Goal: Task Accomplishment & Management: Complete application form

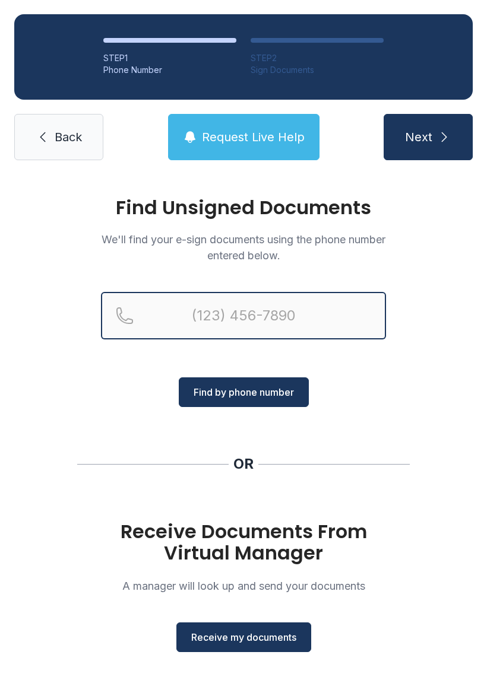
click at [300, 322] on input "Reservation phone number" at bounding box center [243, 315] width 285 height 47
type input "[PHONE_NUMBER]"
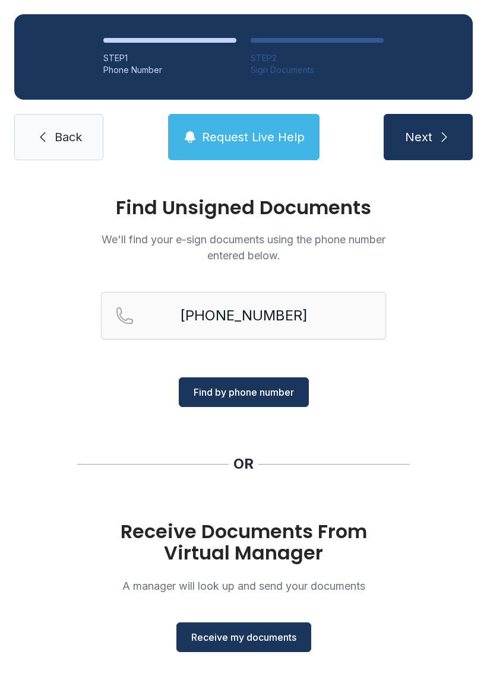
click at [281, 402] on button "Find by phone number" at bounding box center [244, 393] width 130 height 30
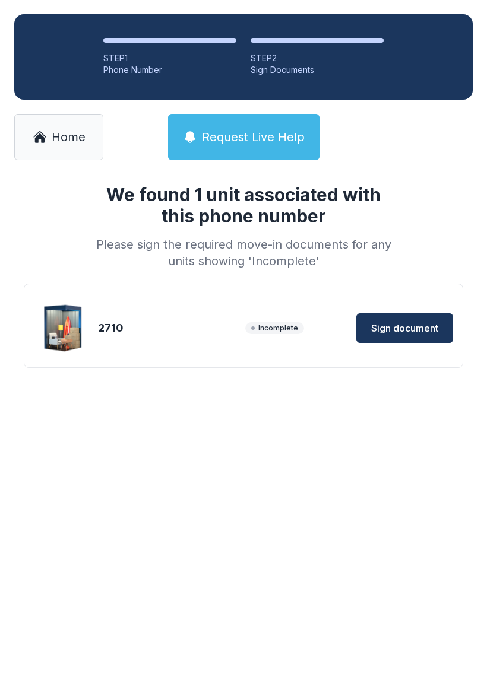
click at [424, 335] on span "Sign document" at bounding box center [404, 328] width 67 height 14
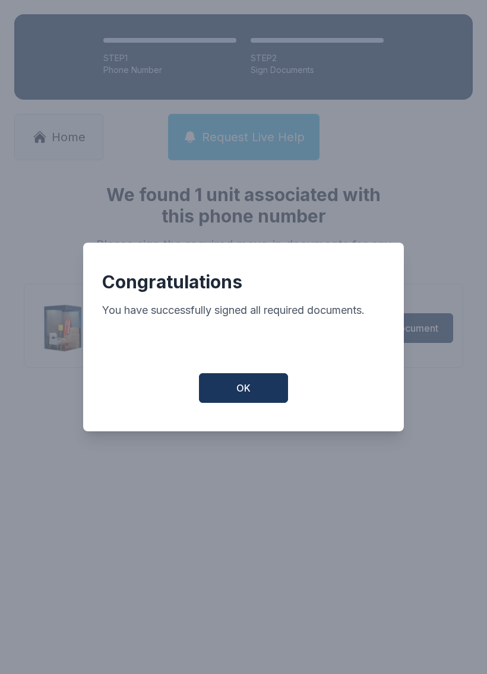
click at [243, 388] on span "OK" at bounding box center [243, 388] width 14 height 14
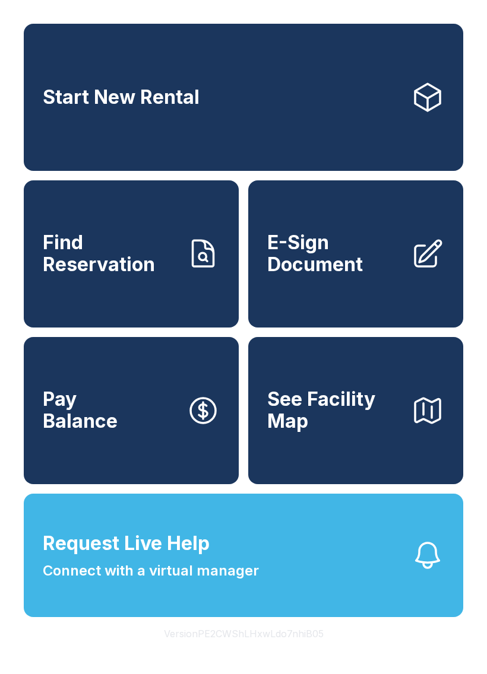
click at [313, 81] on link "Start New Rental" at bounding box center [243, 97] width 439 height 147
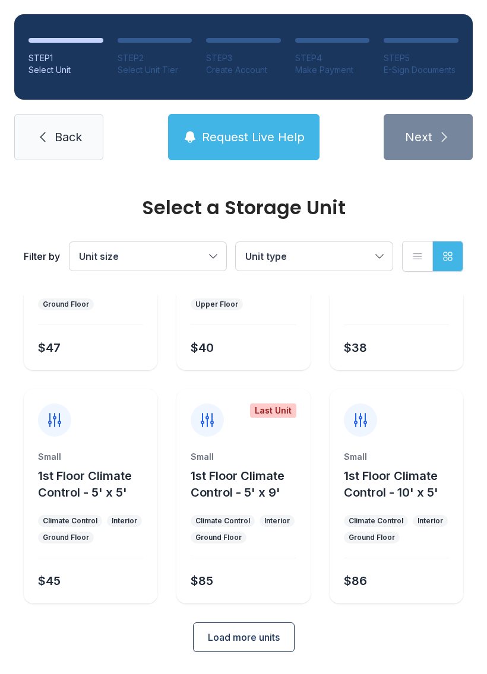
scroll to position [141, 0]
click at [239, 638] on span "Load more units" at bounding box center [244, 638] width 72 height 14
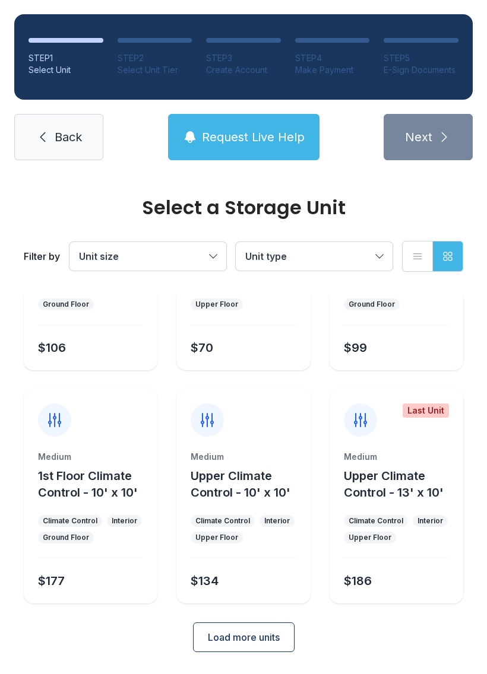
scroll to position [608, 0]
click at [243, 515] on div "Medium Upper Climate Control - 10' x 10' Climate Control Interior Upper Floor $…" at bounding box center [243, 528] width 134 height 153
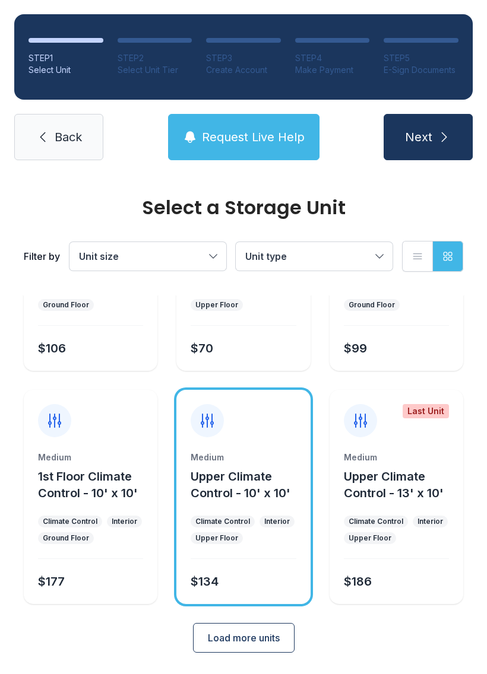
click at [253, 509] on div "Medium Upper Climate Control - 10' x 10' Climate Control Interior Upper Floor $…" at bounding box center [243, 528] width 134 height 153
click at [217, 417] on icon at bounding box center [207, 420] width 19 height 19
click at [455, 122] on button "Next" at bounding box center [427, 137] width 89 height 46
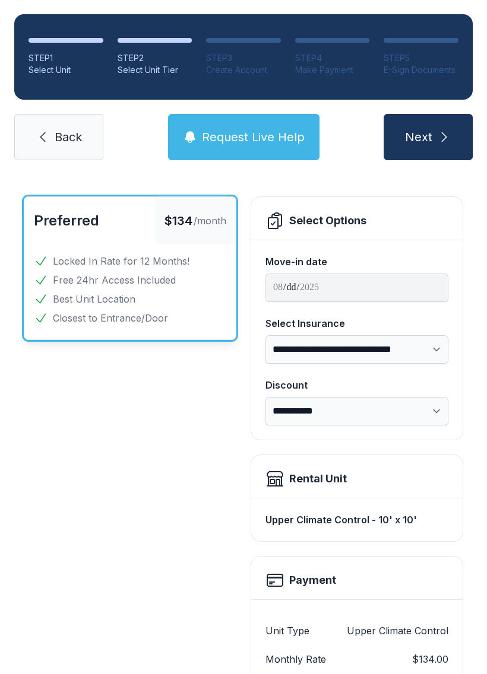
scroll to position [43, 0]
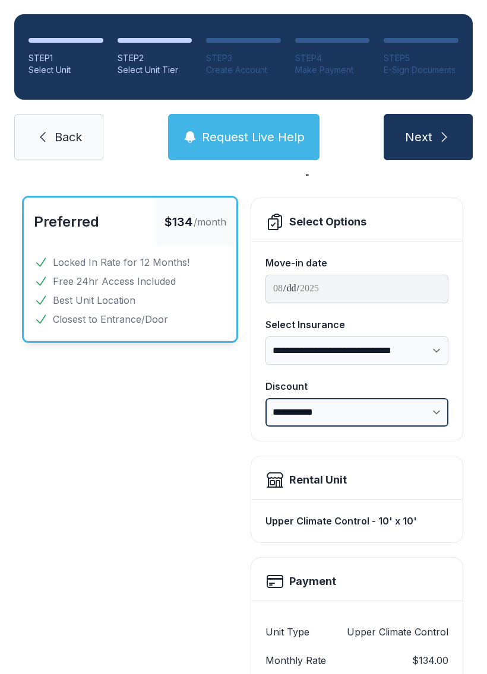
click at [431, 404] on select "**********" at bounding box center [356, 412] width 183 height 28
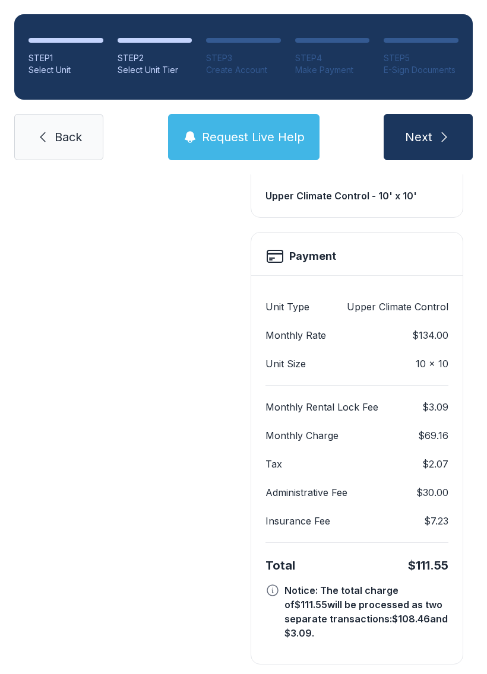
scroll to position [366, 0]
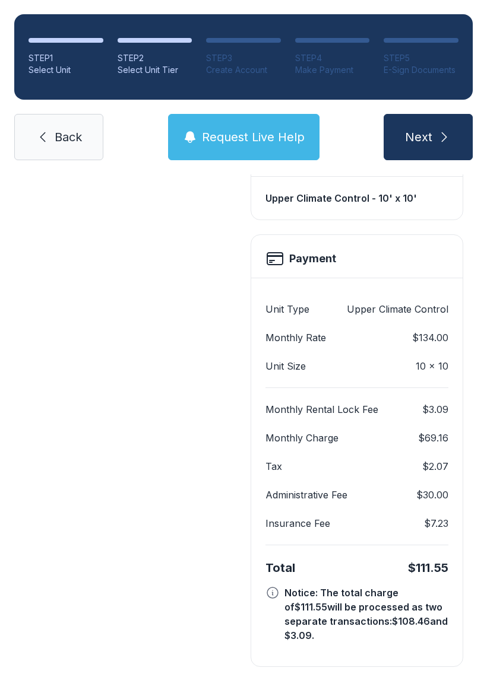
click at [51, 104] on div "STEP 1 Select Unit STEP 2 Select Unit Tier STEP 3 Create Account STEP 4 Make Pa…" at bounding box center [243, 87] width 487 height 175
click at [56, 154] on link "Back" at bounding box center [58, 137] width 89 height 46
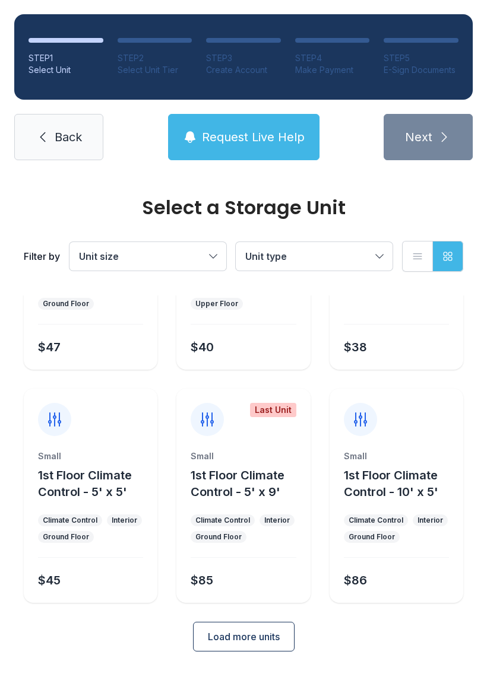
scroll to position [141, 0]
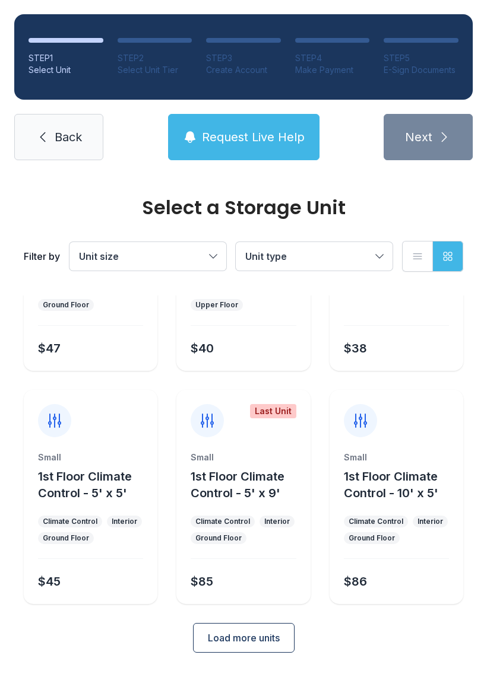
click at [269, 616] on form "2 Units Left Small 1st Floor Climate Control - 4' x 6' Climate Control Interior…" at bounding box center [243, 405] width 439 height 496
click at [250, 628] on button "Load more units" at bounding box center [244, 638] width 102 height 30
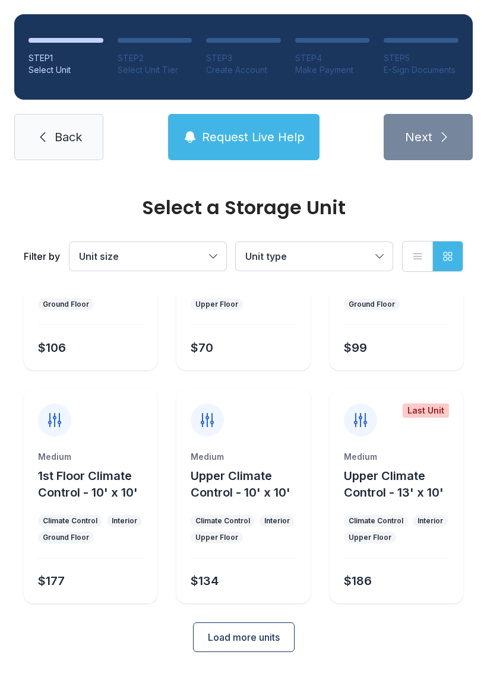
scroll to position [608, 0]
click at [245, 439] on div "Medium Upper Climate Control - 10' x 10' Climate Control Interior Upper Floor $…" at bounding box center [243, 497] width 134 height 214
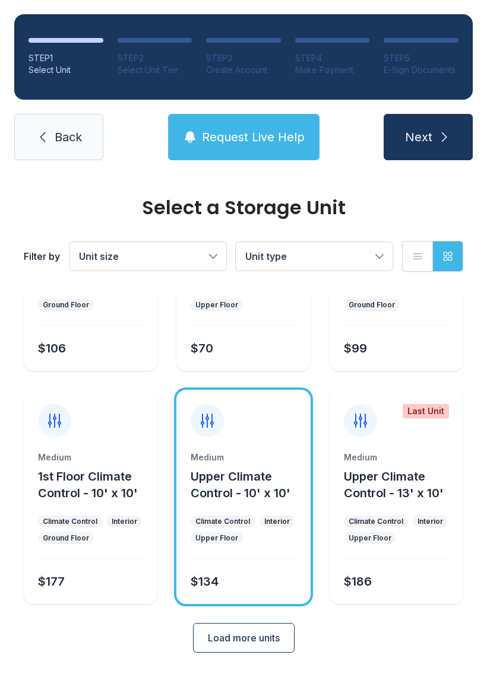
click at [458, 123] on button "Next" at bounding box center [427, 137] width 89 height 46
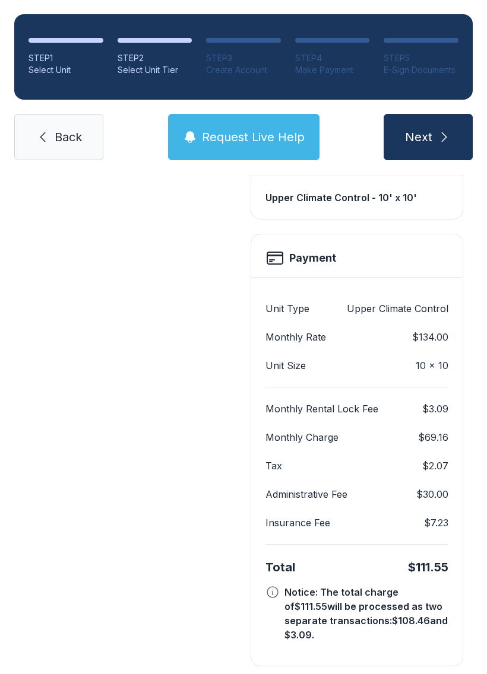
scroll to position [366, 0]
click at [442, 144] on icon "submit" at bounding box center [444, 137] width 14 height 14
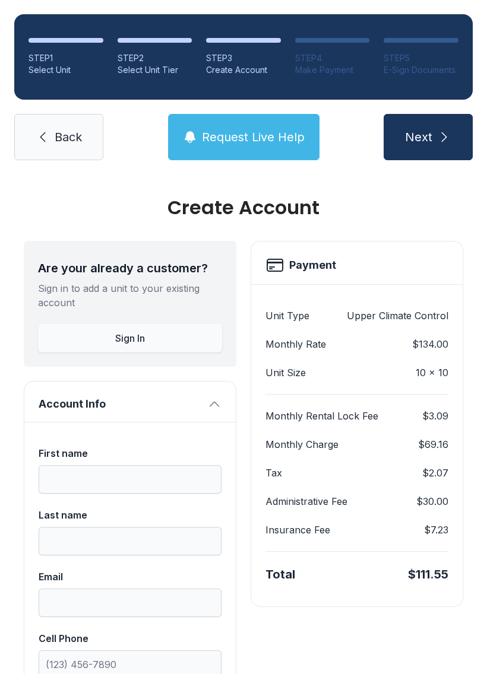
click at [67, 126] on link "Back" at bounding box center [58, 137] width 89 height 46
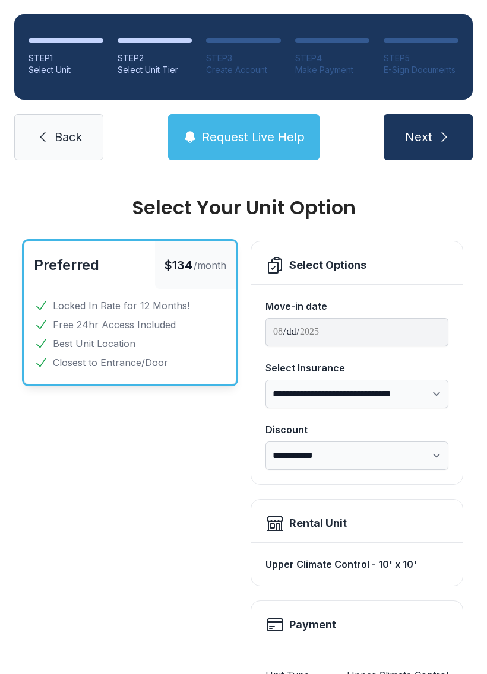
click at [65, 148] on link "Back" at bounding box center [58, 137] width 89 height 46
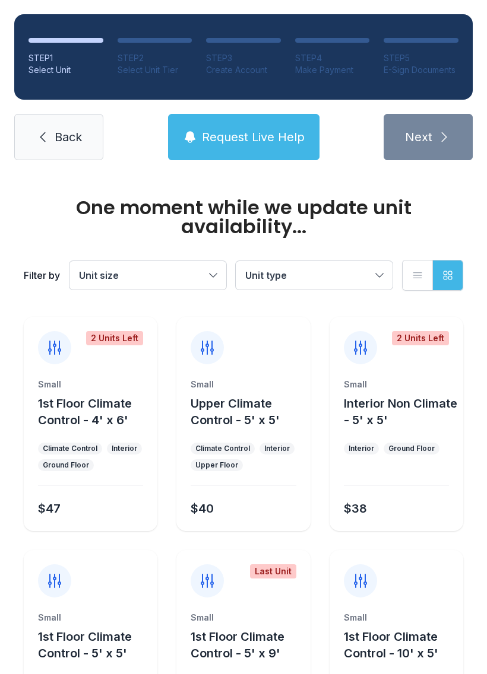
click at [28, 121] on link "Back" at bounding box center [58, 137] width 89 height 46
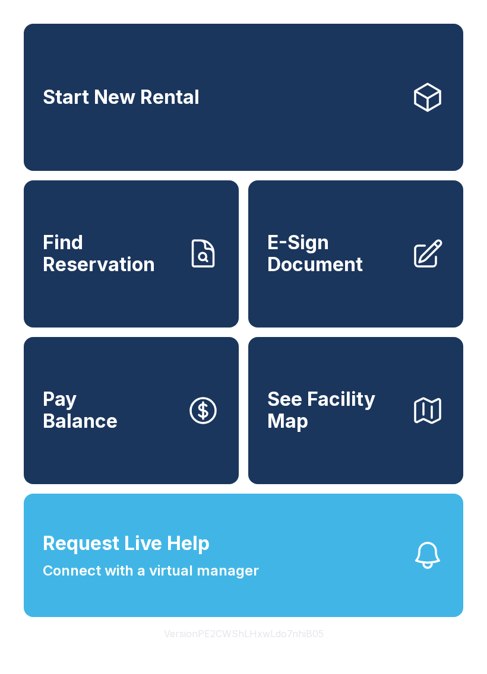
click at [160, 249] on span "Find Reservation" at bounding box center [110, 253] width 134 height 43
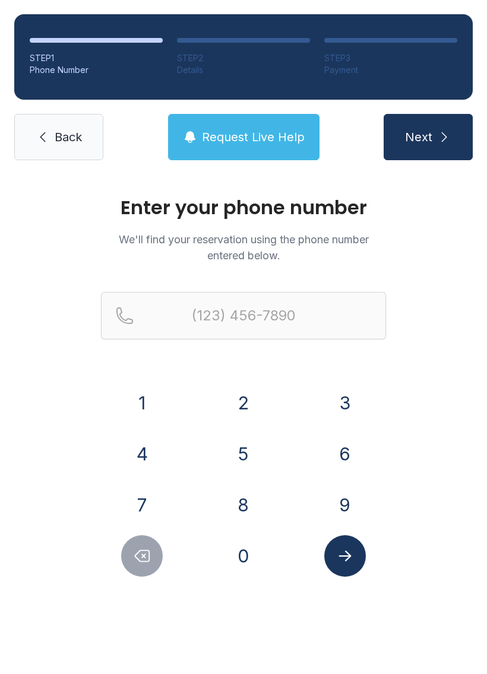
click at [240, 491] on button "8" at bounding box center [244, 505] width 42 height 42
click at [161, 405] on button "1" at bounding box center [142, 403] width 42 height 42
click at [352, 384] on button "3" at bounding box center [345, 403] width 42 height 42
click at [137, 451] on button "4" at bounding box center [142, 454] width 42 height 42
click at [148, 395] on button "1" at bounding box center [142, 403] width 42 height 42
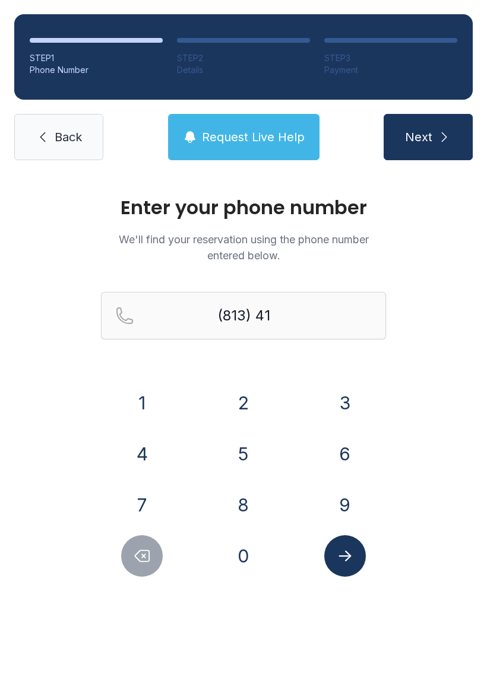
click at [233, 564] on button "0" at bounding box center [244, 556] width 42 height 42
click at [348, 441] on button "6" at bounding box center [345, 454] width 42 height 42
click at [148, 489] on button "7" at bounding box center [142, 505] width 42 height 42
click at [154, 386] on button "1" at bounding box center [142, 403] width 42 height 42
click at [229, 394] on button "2" at bounding box center [244, 403] width 42 height 42
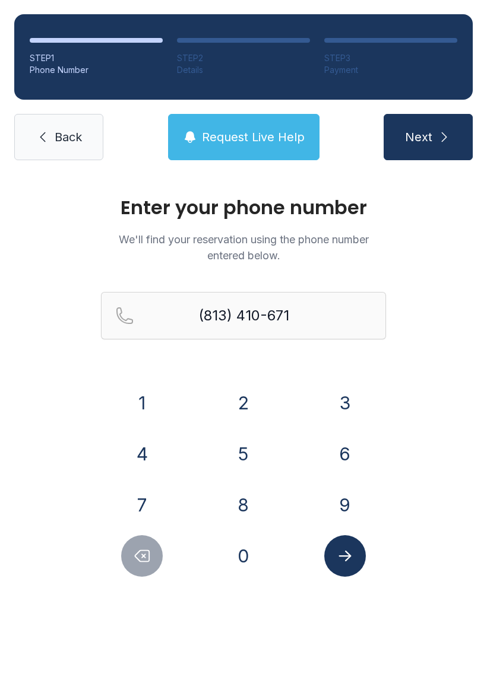
type input "[PHONE_NUMBER]"
click at [350, 554] on icon "Submit lookup form" at bounding box center [345, 556] width 18 height 18
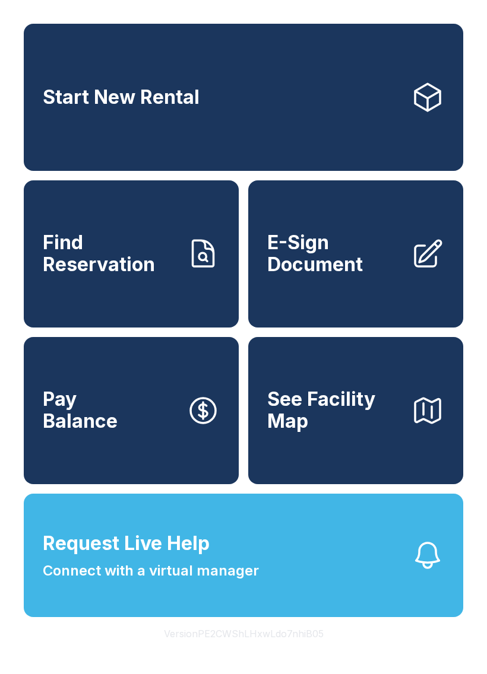
click at [227, 582] on span "Connect with a virtual manager" at bounding box center [151, 570] width 216 height 21
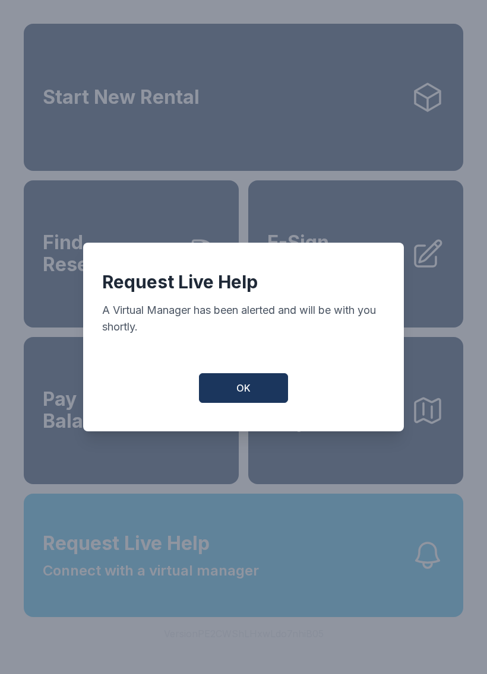
click at [252, 401] on button "OK" at bounding box center [243, 388] width 89 height 30
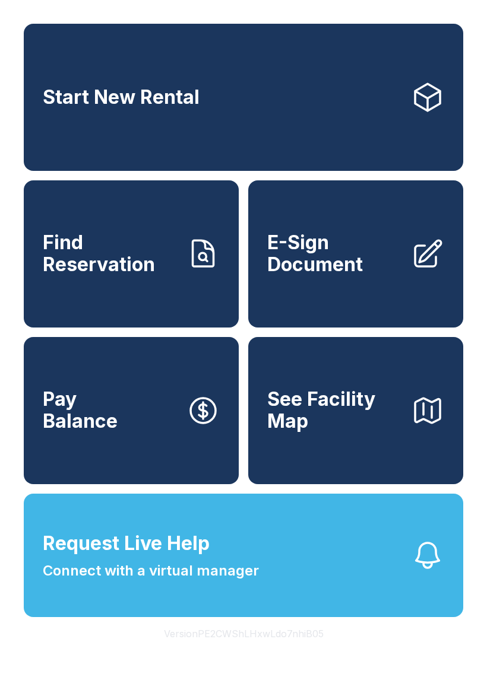
click at [145, 252] on span "Find Reservation" at bounding box center [110, 253] width 134 height 43
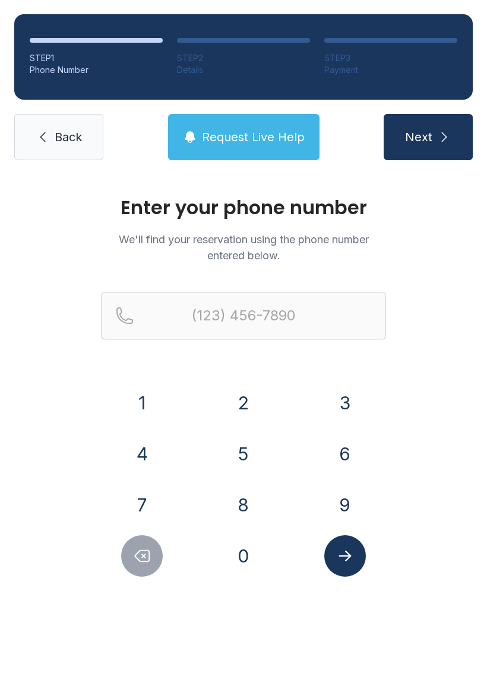
click at [256, 398] on button "2" at bounding box center [244, 403] width 42 height 42
click at [259, 541] on div "0" at bounding box center [243, 556] width 83 height 42
click at [146, 398] on button "1" at bounding box center [142, 403] width 42 height 42
click at [156, 565] on button "Delete number" at bounding box center [142, 556] width 42 height 42
click at [245, 573] on button "0" at bounding box center [244, 556] width 42 height 42
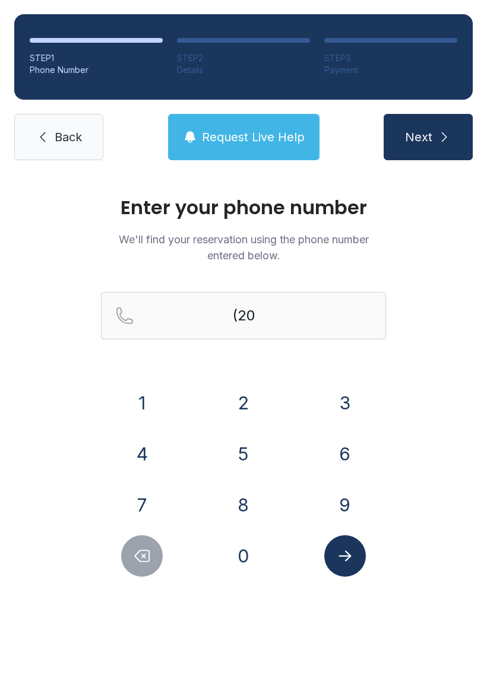
click at [148, 400] on button "1" at bounding box center [142, 403] width 42 height 42
click at [247, 404] on button "2" at bounding box center [244, 403] width 42 height 42
click at [332, 402] on button "3" at bounding box center [345, 403] width 42 height 42
click at [337, 403] on button "3" at bounding box center [345, 403] width 42 height 42
click at [137, 449] on button "4" at bounding box center [142, 454] width 42 height 42
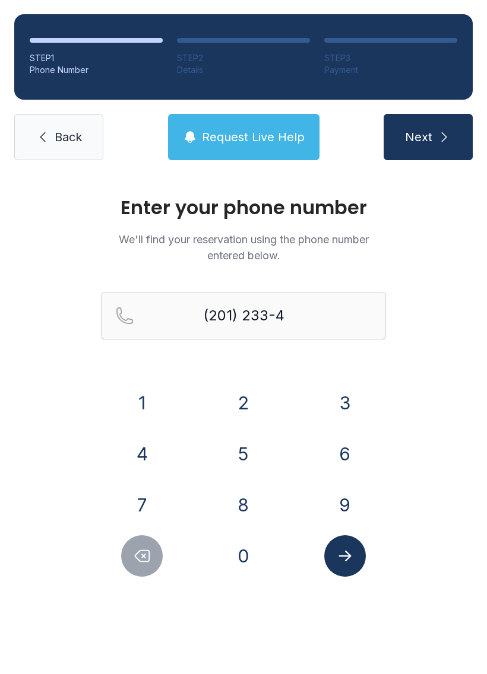
click at [146, 508] on button "7" at bounding box center [142, 505] width 42 height 42
click at [335, 453] on button "6" at bounding box center [345, 454] width 42 height 42
click at [350, 509] on button "9" at bounding box center [345, 505] width 42 height 42
type input "[PHONE_NUMBER]"
click at [343, 567] on button "Submit lookup form" at bounding box center [345, 556] width 42 height 42
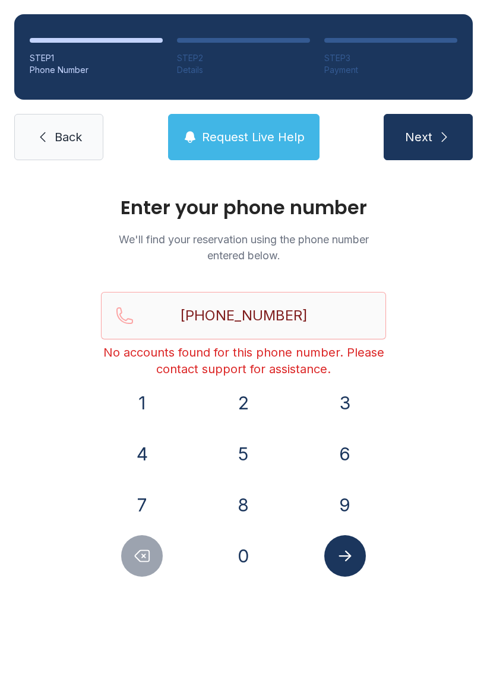
click at [363, 559] on button "Submit lookup form" at bounding box center [345, 556] width 42 height 42
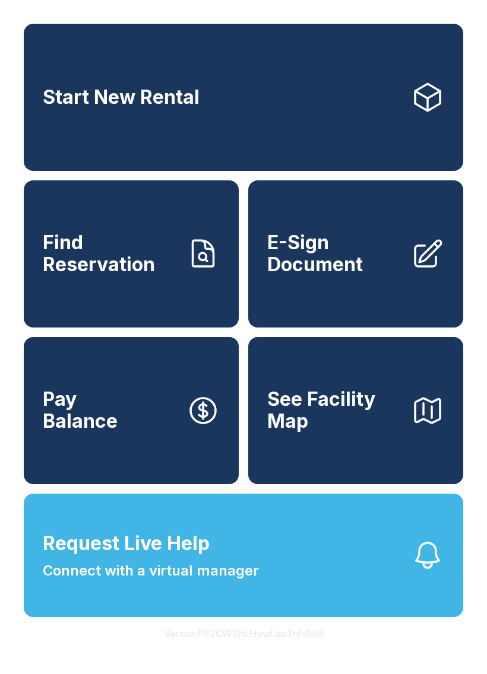
click at [413, 96] on icon at bounding box center [427, 97] width 33 height 33
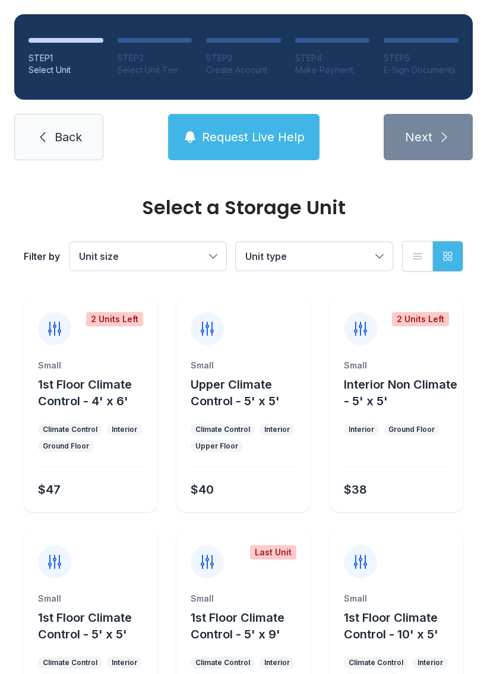
click at [68, 129] on span "Back" at bounding box center [68, 137] width 27 height 17
